Goal: Check status: Check status

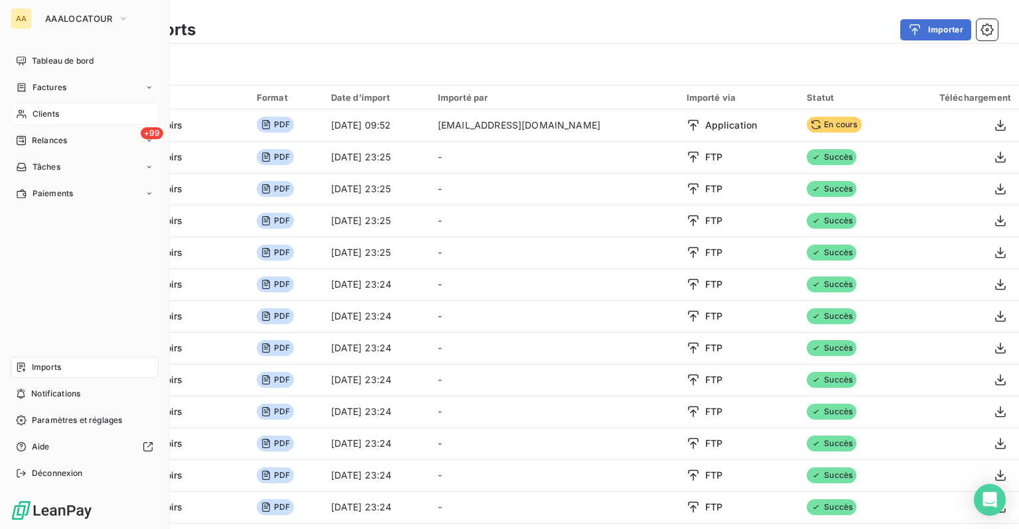
click at [34, 111] on span "Clients" at bounding box center [45, 114] width 27 height 12
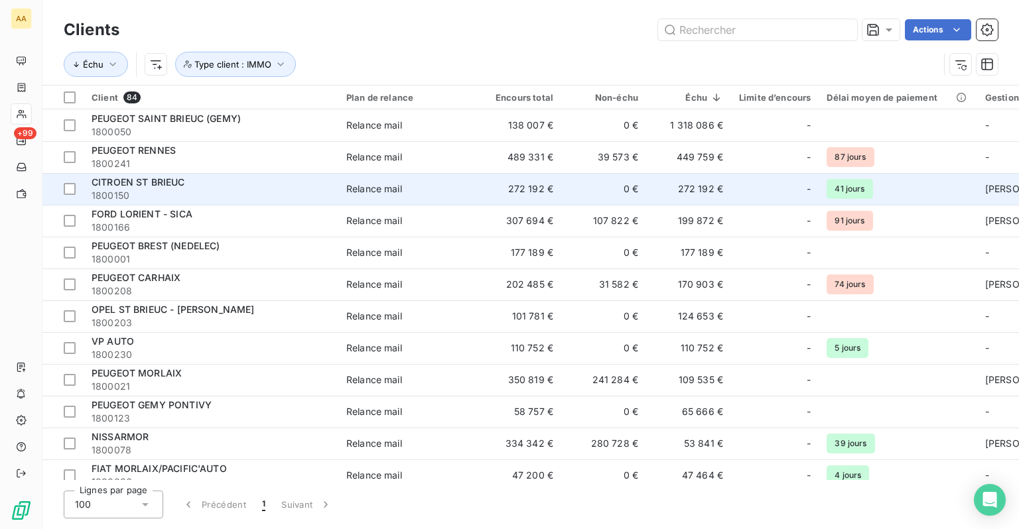
click at [225, 190] on span "1800150" at bounding box center [211, 195] width 239 height 13
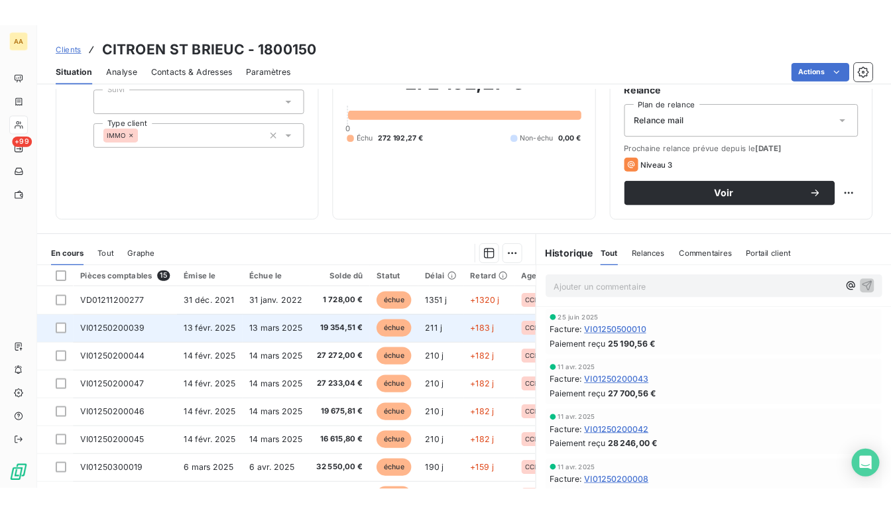
scroll to position [133, 0]
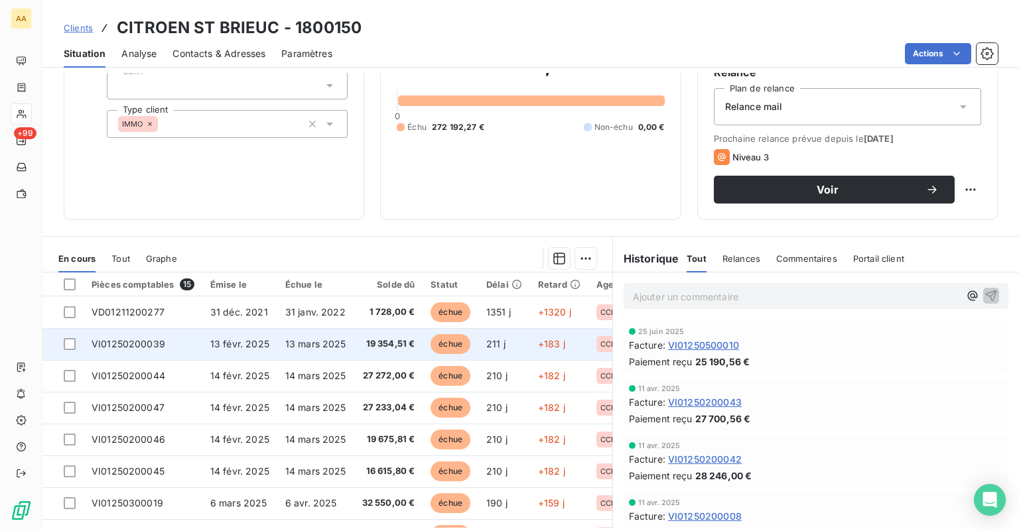
click at [348, 334] on td "13 mars 2025" at bounding box center [315, 344] width 77 height 32
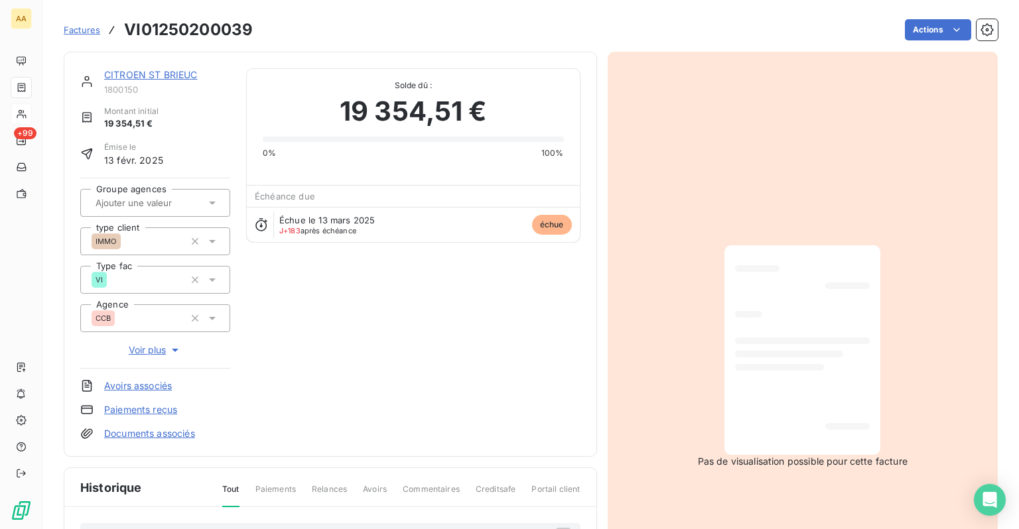
click at [161, 350] on span "Voir plus" at bounding box center [155, 350] width 53 height 13
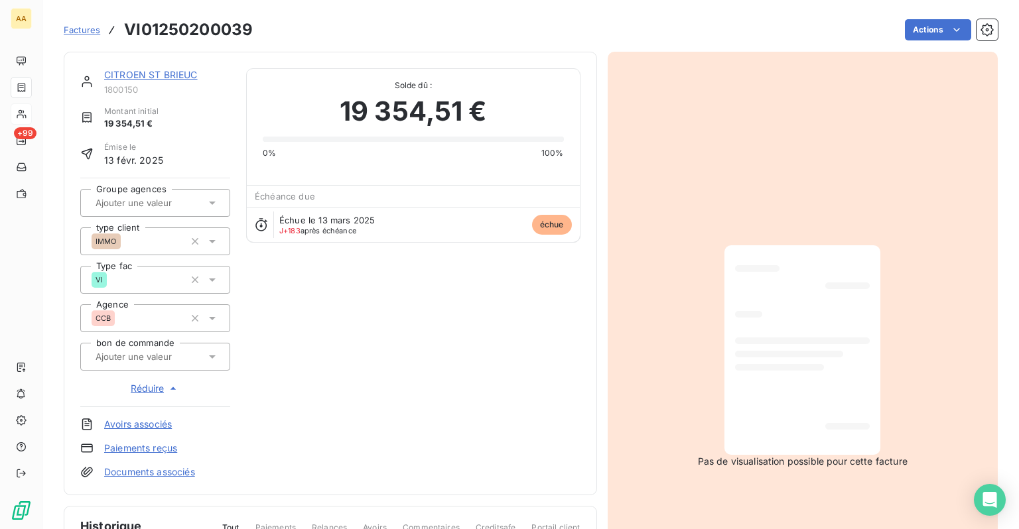
click at [145, 391] on span "Réduire" at bounding box center [155, 388] width 49 height 13
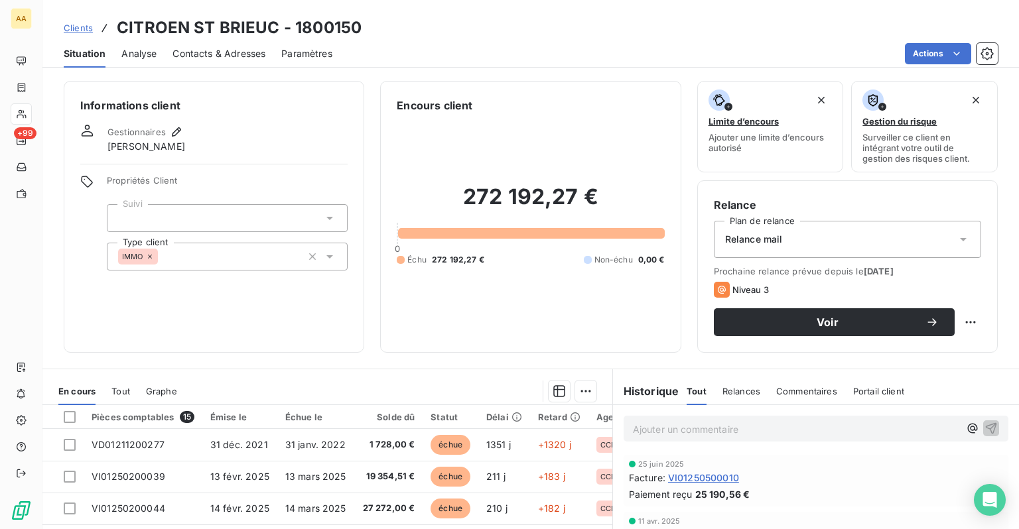
click at [89, 31] on span "Clients" at bounding box center [78, 28] width 29 height 11
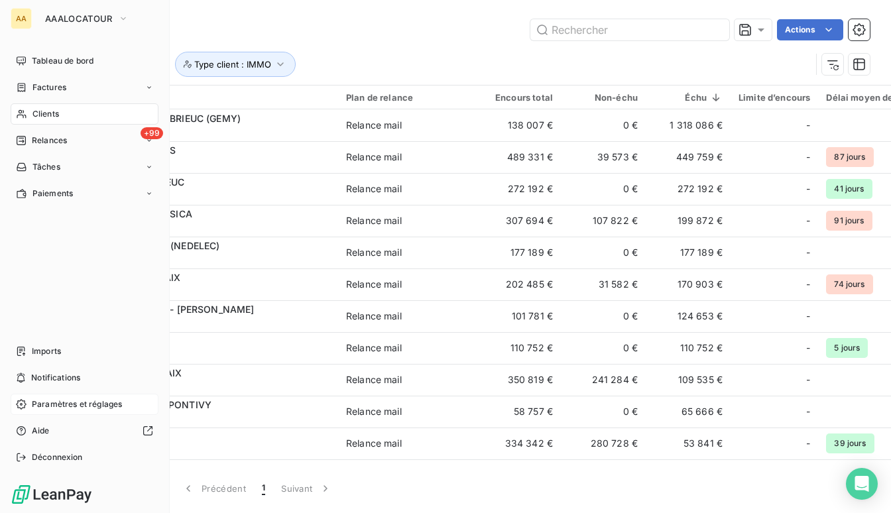
click at [62, 402] on span "Paramètres et réglages" at bounding box center [77, 405] width 90 height 12
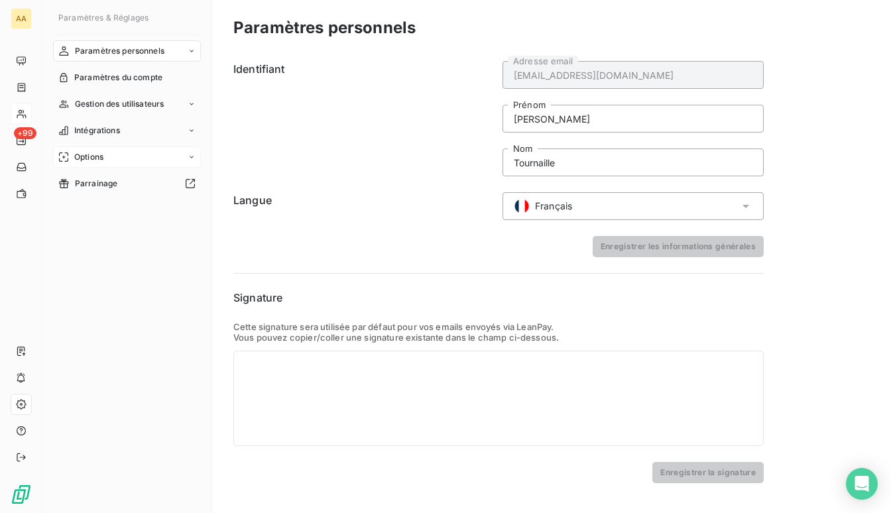
click at [98, 151] on span "Options" at bounding box center [88, 157] width 29 height 12
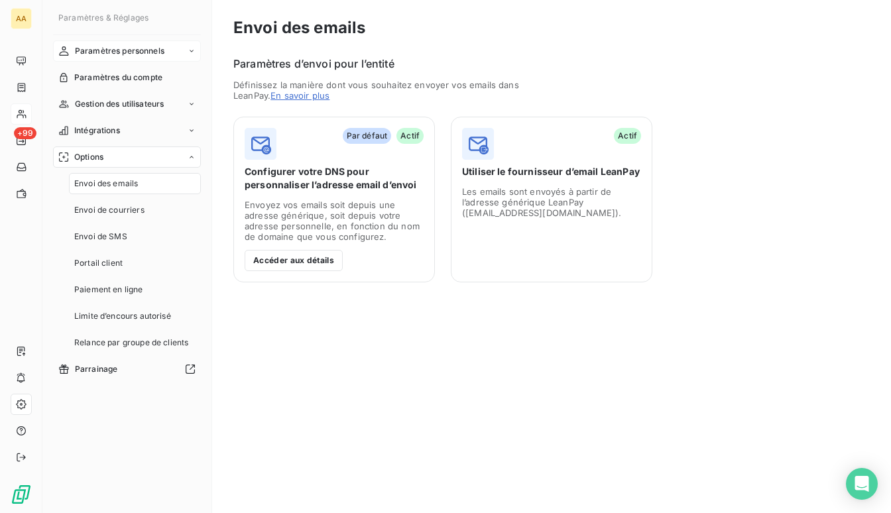
click at [125, 56] on span "Paramètres personnels" at bounding box center [120, 51] width 90 height 12
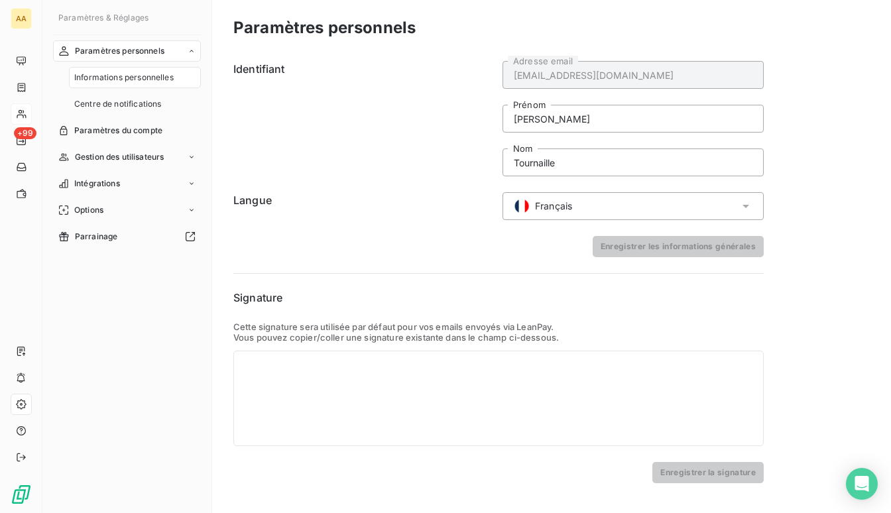
click at [122, 76] on span "Informations personnelles" at bounding box center [123, 78] width 99 height 12
click at [103, 126] on span "Paramètres du compte" at bounding box center [118, 131] width 88 height 12
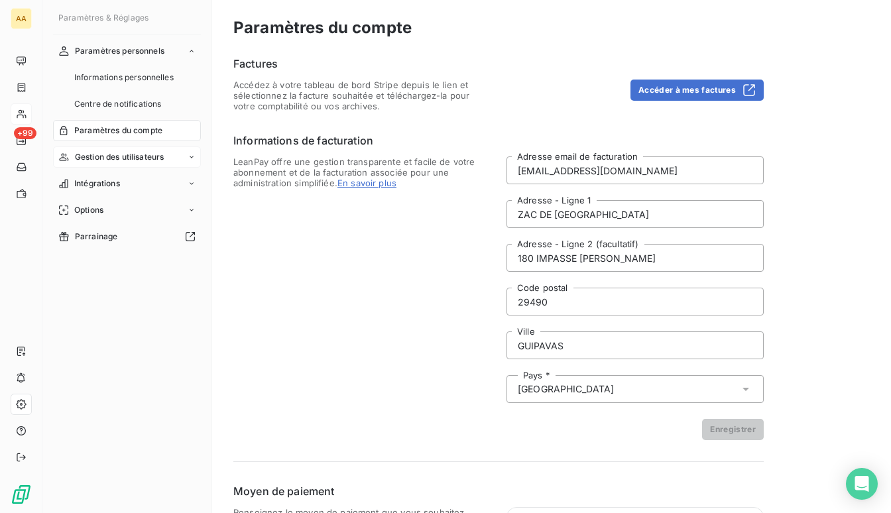
click at [107, 158] on span "Gestion des utilisateurs" at bounding box center [120, 157] width 90 height 12
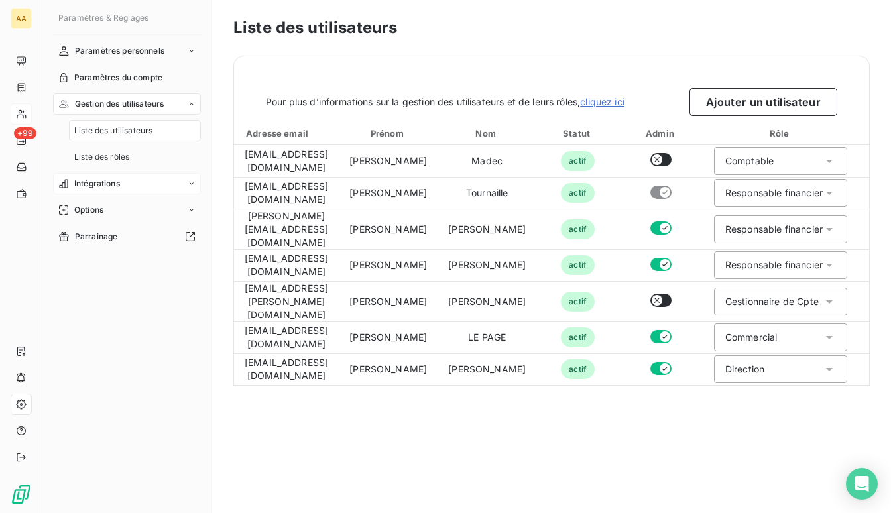
click at [101, 184] on span "Intégrations" at bounding box center [97, 184] width 46 height 12
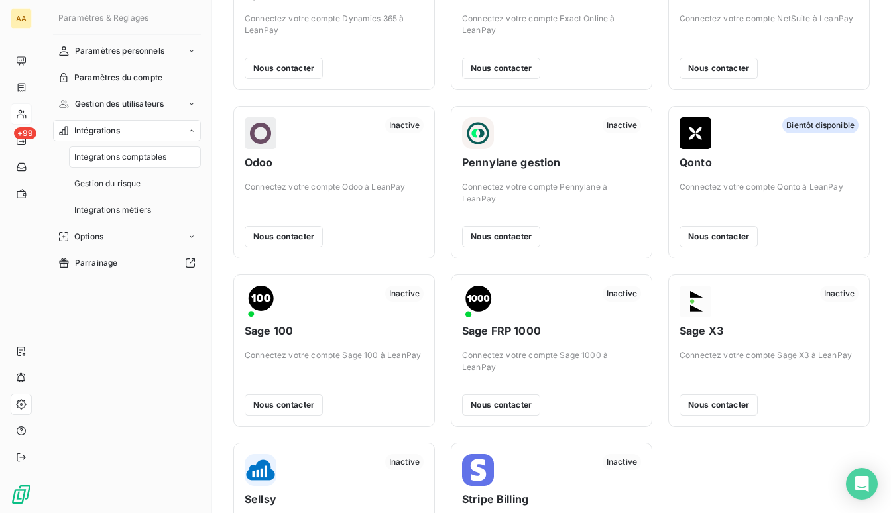
scroll to position [385, 0]
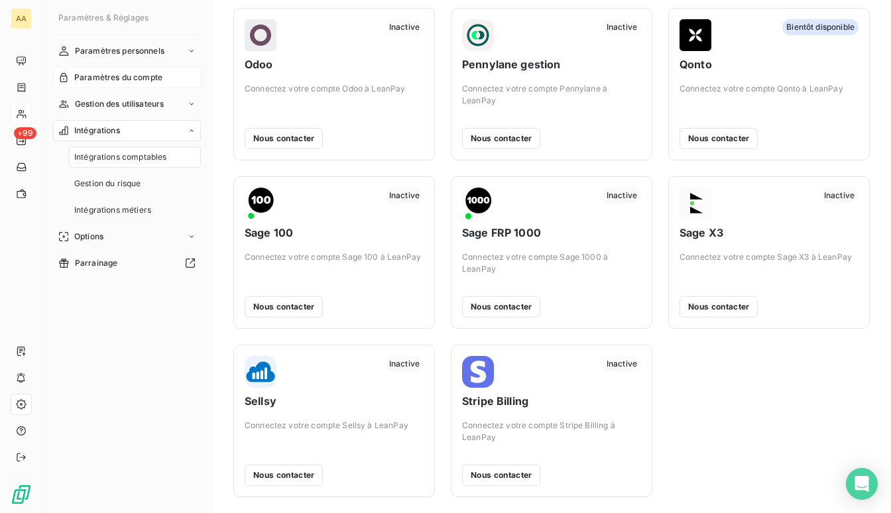
click at [104, 79] on span "Paramètres du compte" at bounding box center [118, 78] width 88 height 12
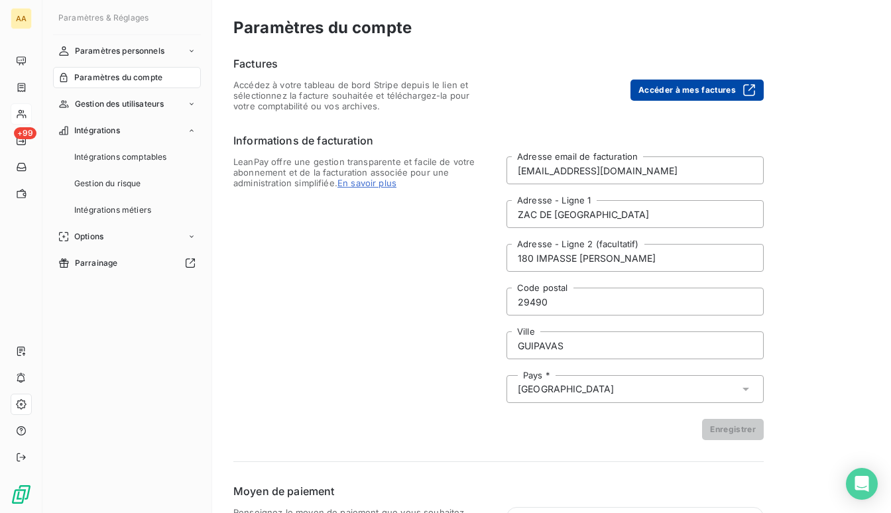
click at [693, 80] on button "Accéder à mes factures" at bounding box center [697, 90] width 133 height 21
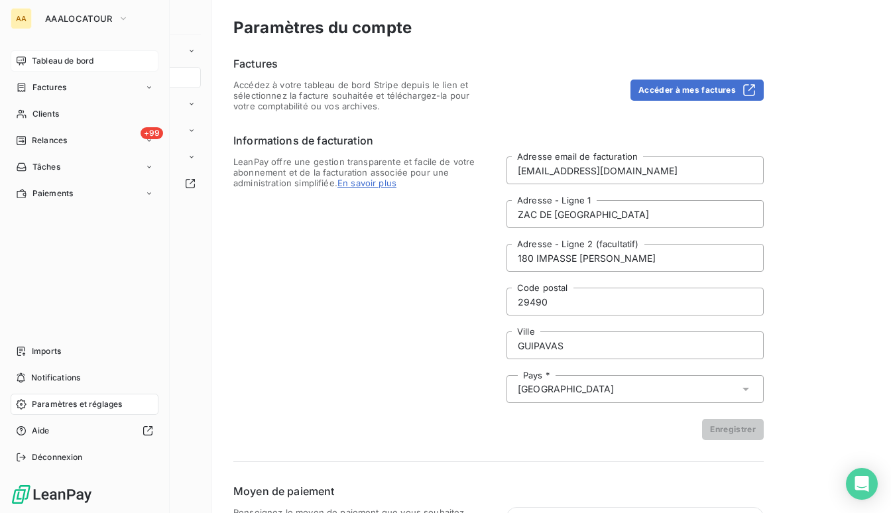
drag, startPoint x: 25, startPoint y: 59, endPoint x: 18, endPoint y: 64, distance: 8.6
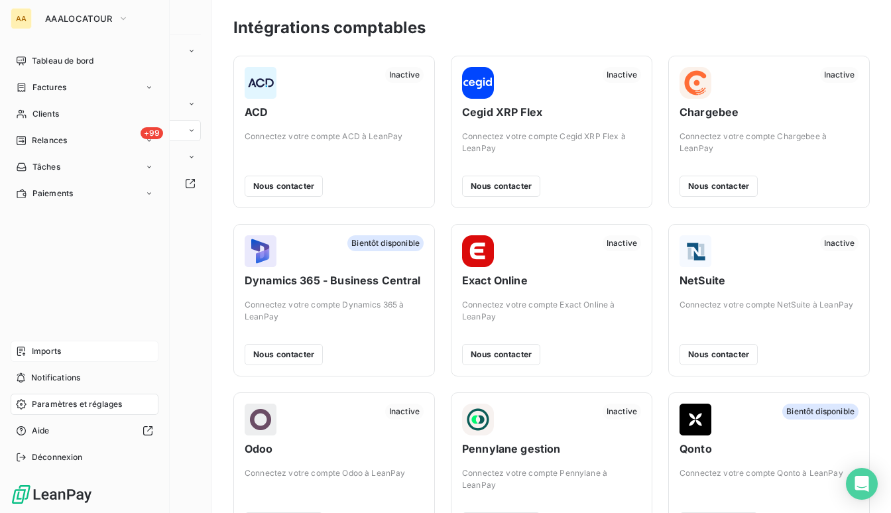
click at [44, 357] on span "Imports" at bounding box center [46, 352] width 29 height 12
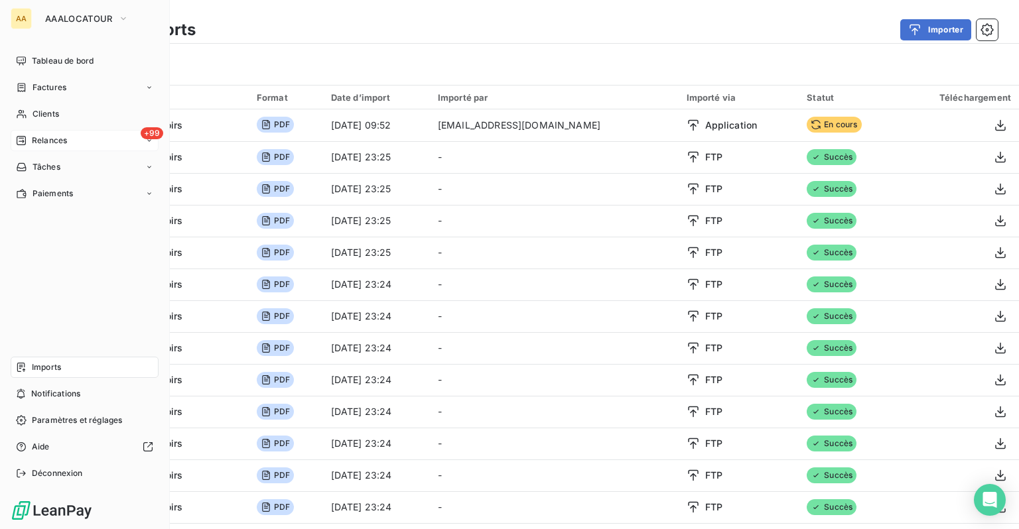
click at [29, 137] on div "Relances" at bounding box center [41, 141] width 51 height 12
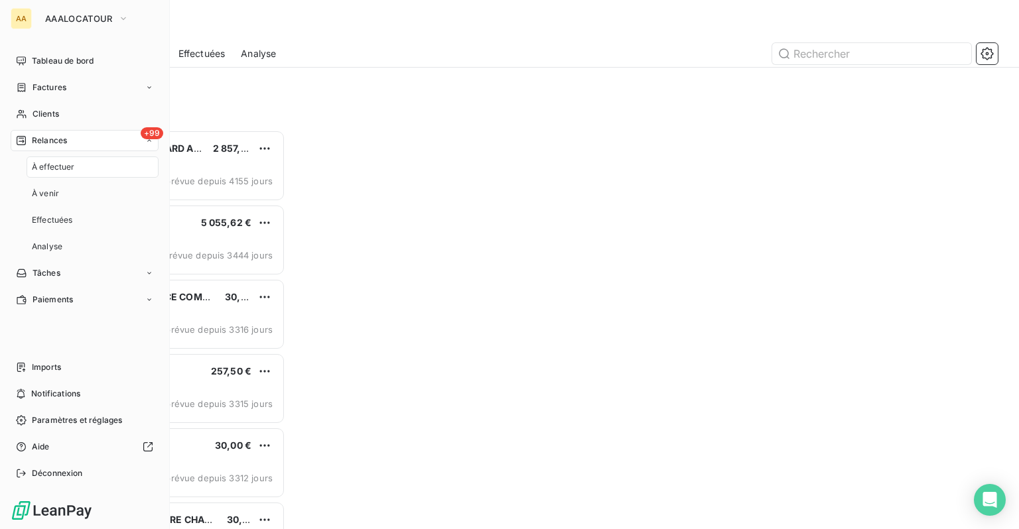
scroll to position [389, 211]
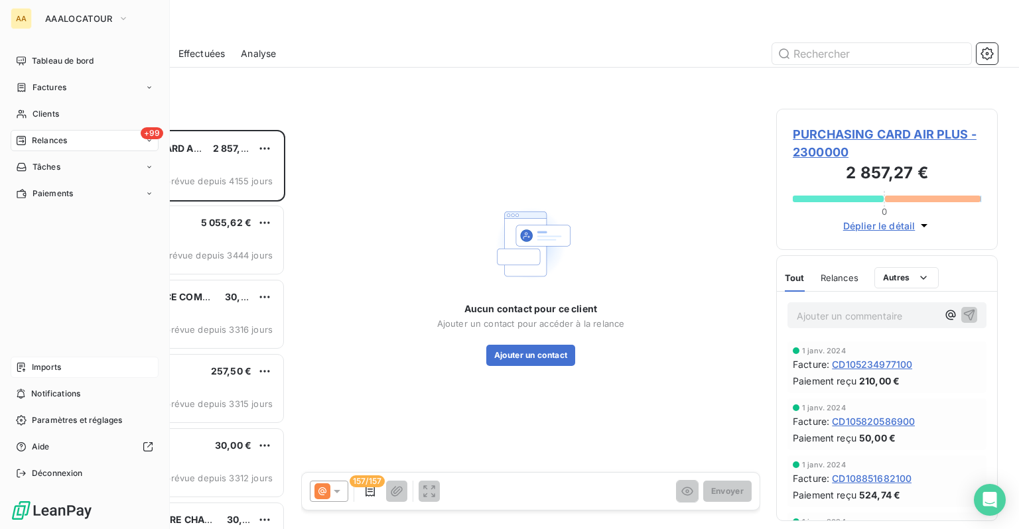
click at [50, 373] on span "Imports" at bounding box center [46, 367] width 29 height 12
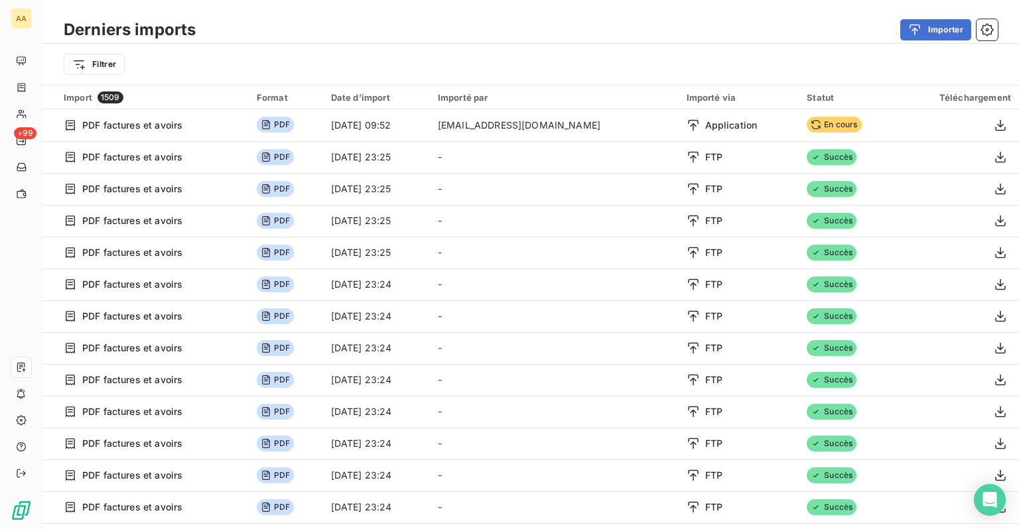
drag, startPoint x: 724, startPoint y: 64, endPoint x: 747, endPoint y: 56, distance: 25.2
click at [747, 56] on div "Filtrer" at bounding box center [531, 64] width 934 height 25
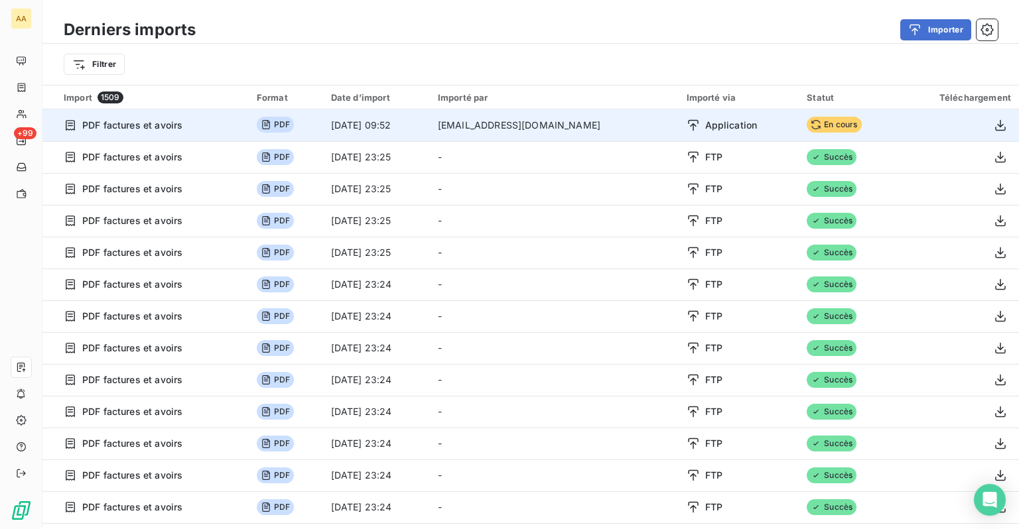
click at [289, 125] on span "PDF" at bounding box center [275, 125] width 37 height 16
click at [862, 126] on td "En cours" at bounding box center [848, 125] width 98 height 32
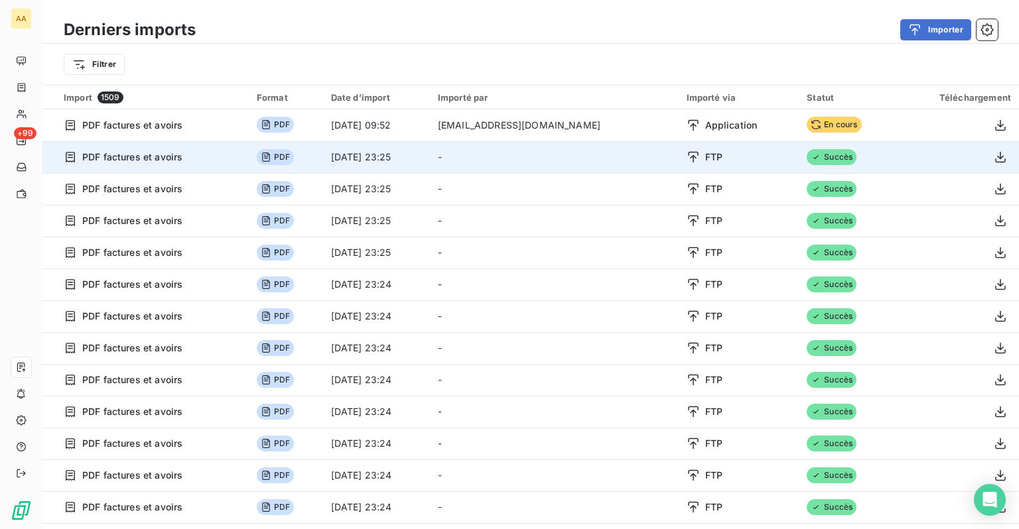
click at [705, 153] on span "FTP" at bounding box center [713, 157] width 17 height 13
drag, startPoint x: 704, startPoint y: 161, endPoint x: 659, endPoint y: 155, distance: 45.4
click at [678, 155] on td "FTP" at bounding box center [738, 157] width 121 height 32
drag, startPoint x: 837, startPoint y: 160, endPoint x: 769, endPoint y: 161, distance: 68.3
click at [769, 161] on tr "PDF factures et avoirs PDF [DATE] 23:25 - FTP Succès" at bounding box center [530, 157] width 976 height 32
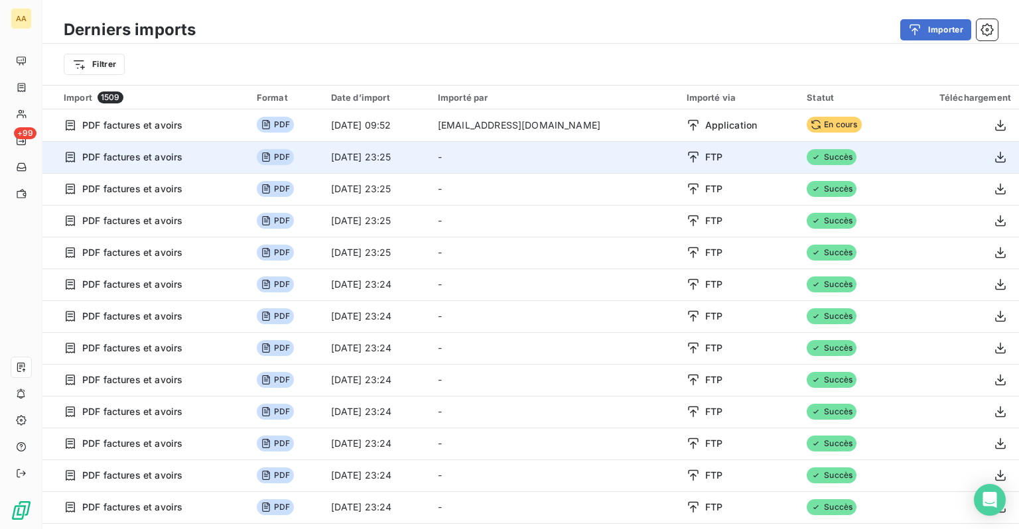
click at [762, 161] on div "FTP" at bounding box center [738, 157] width 105 height 13
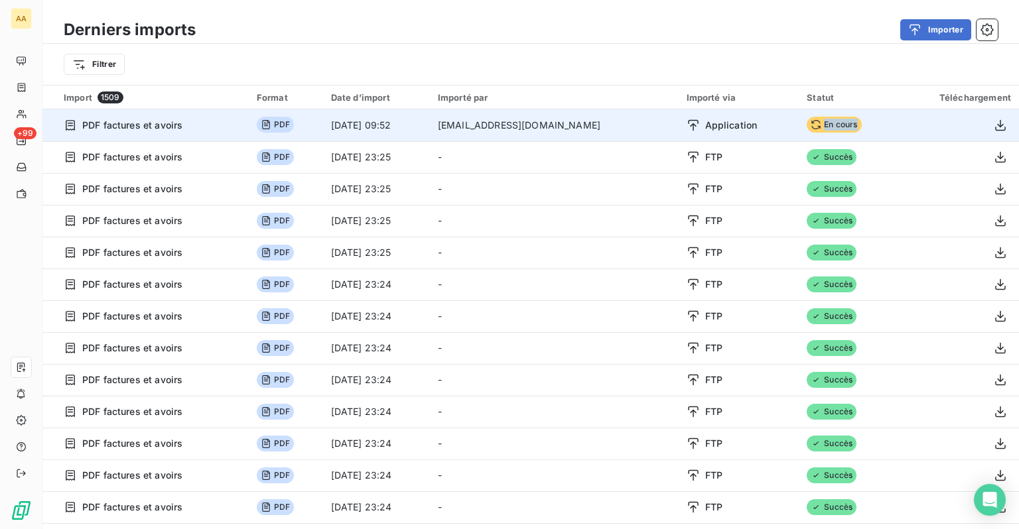
drag, startPoint x: 856, startPoint y: 124, endPoint x: 761, endPoint y: 129, distance: 95.0
click at [761, 129] on tr "PDF factures et avoirs PDF [DATE] 09:52 [EMAIL_ADDRESS][DOMAIN_NAME] Applicatio…" at bounding box center [530, 125] width 976 height 32
